Goal: Use online tool/utility: Use online tool/utility

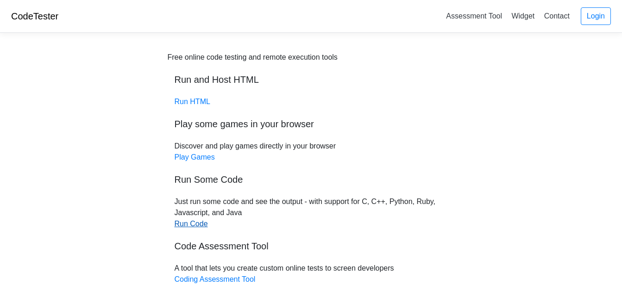
click at [199, 224] on link "Run Code" at bounding box center [191, 224] width 33 height 8
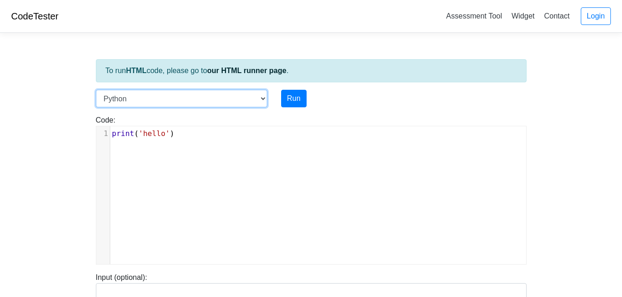
click at [173, 94] on select "C C++ Go Java Javascript Python Ruby" at bounding box center [181, 99] width 171 height 18
select select "c"
click at [96, 90] on select "C C++ Go Java Javascript Python Ruby" at bounding box center [181, 99] width 171 height 18
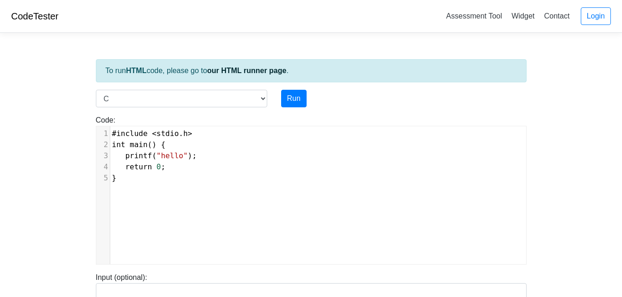
scroll to position [4, 0]
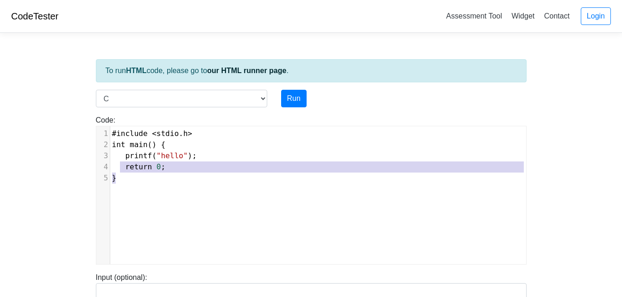
type textarea "#include <stdio.h> int main() { printf("hello"); return 0; }"
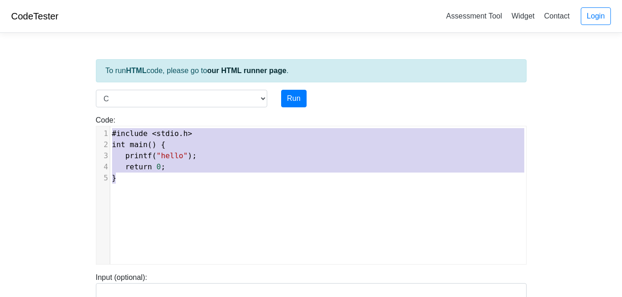
drag, startPoint x: 138, startPoint y: 180, endPoint x: 104, endPoint y: 132, distance: 59.7
click at [110, 132] on div "1 #include < stdio . h > 2 int main () { 3 printf ( "hello" ); 4 return 0 ; 5 }" at bounding box center [321, 156] width 423 height 56
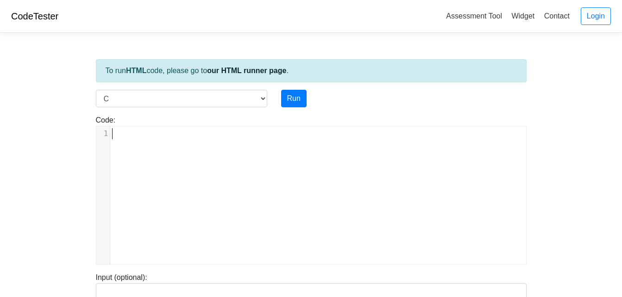
click at [143, 140] on div "​ x 1 ​" at bounding box center [321, 133] width 423 height 15
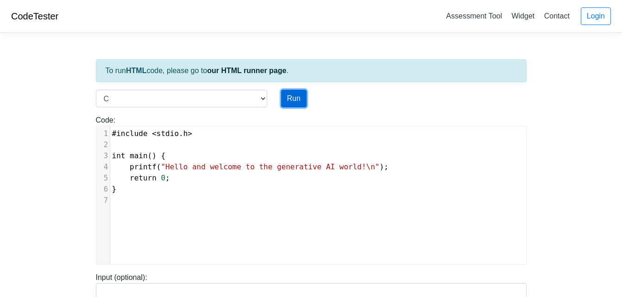
click at [294, 99] on button "Run" at bounding box center [293, 99] width 25 height 18
type input "[URL][DOMAIN_NAME]"
type textarea "Stdout: Hello and welcome to the generative AI world!"
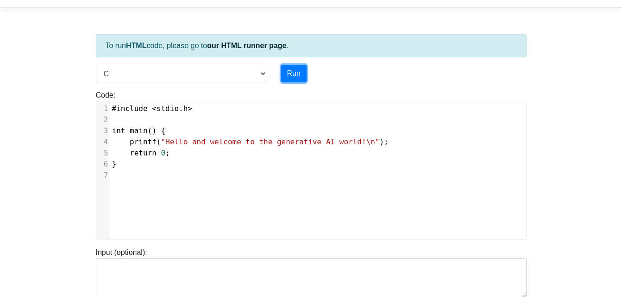
scroll to position [0, 0]
